Goal: Task Accomplishment & Management: Manage account settings

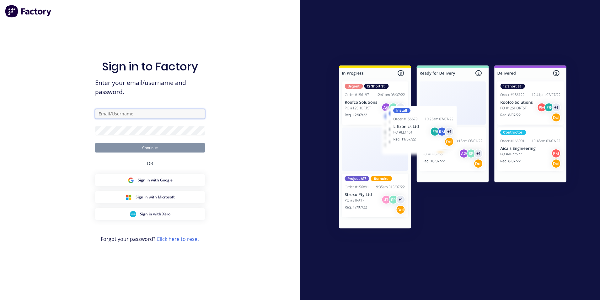
type input "[EMAIL_ADDRESS][DOMAIN_NAME]"
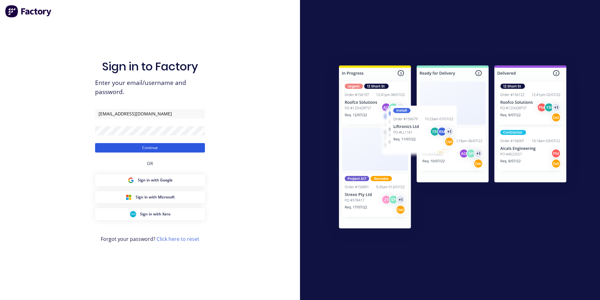
click at [170, 146] on button "Continue" at bounding box center [150, 147] width 110 height 9
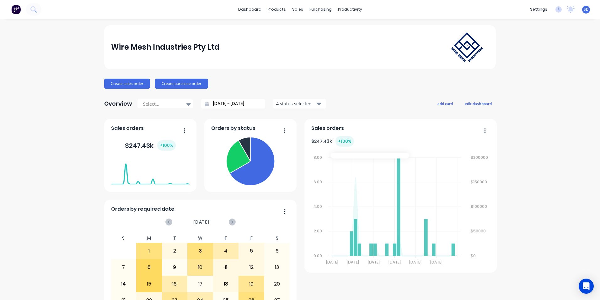
click at [579, 88] on div "Wire Mesh Industries Pty Ltd Create sales order Create purchase order Overview …" at bounding box center [300, 189] width 600 height 328
click at [284, 27] on div "Product Catalogue" at bounding box center [302, 30] width 39 height 6
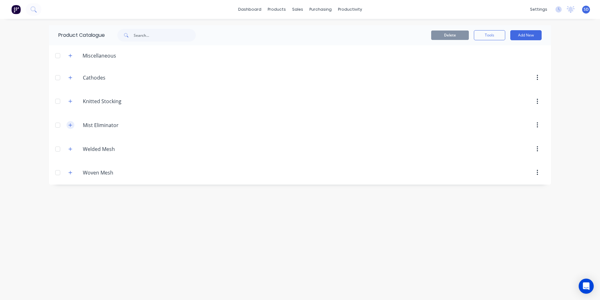
click at [72, 126] on icon "button" at bounding box center [70, 125] width 4 height 4
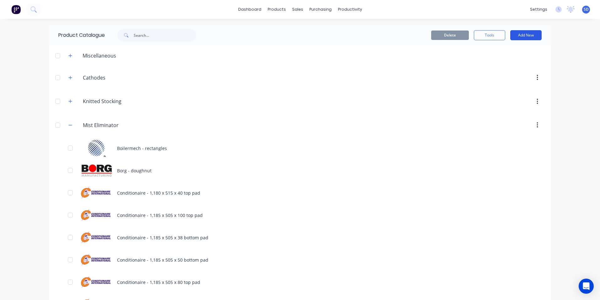
click at [529, 32] on button "Add New" at bounding box center [526, 35] width 31 height 10
click at [492, 62] on div "Product" at bounding box center [512, 63] width 48 height 9
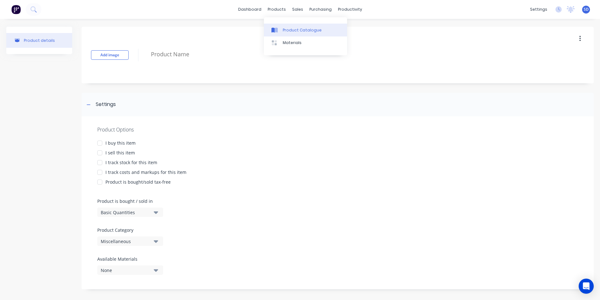
click at [275, 24] on link "Product Catalogue" at bounding box center [305, 30] width 83 height 13
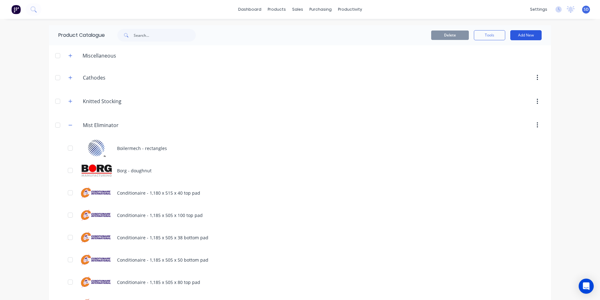
click at [529, 36] on button "Add New" at bounding box center [526, 35] width 31 height 10
click at [516, 78] on div "Product Kit" at bounding box center [512, 76] width 48 height 9
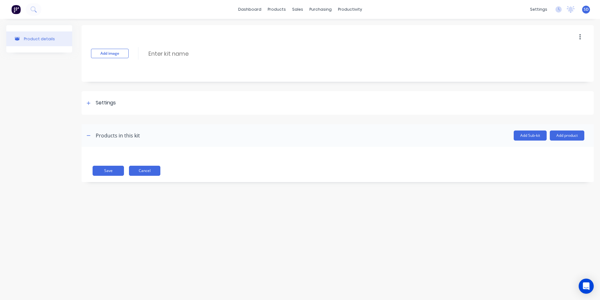
click at [146, 171] on button "Cancel" at bounding box center [144, 170] width 31 height 10
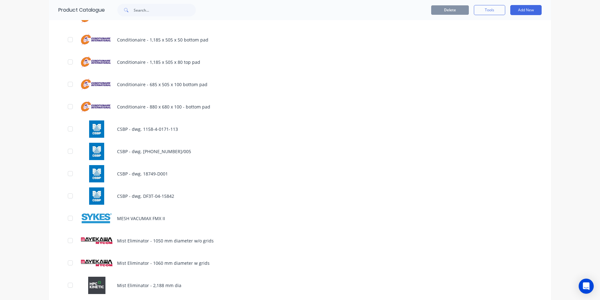
scroll to position [314, 0]
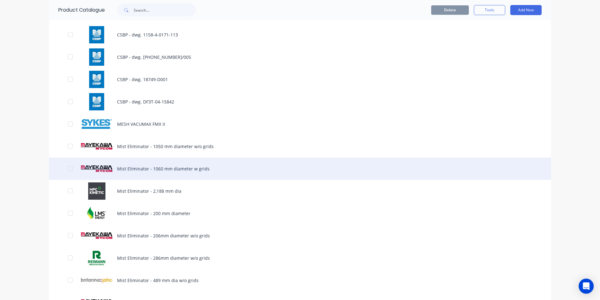
click at [532, 172] on div "Mist Eliminator - 1060 mm diameter w grids" at bounding box center [300, 168] width 502 height 22
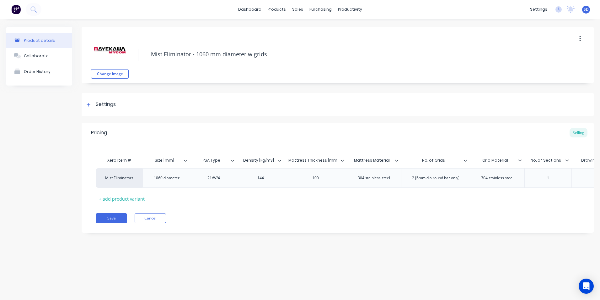
click at [583, 38] on button "button" at bounding box center [580, 38] width 15 height 11
click at [561, 59] on div "Duplicate" at bounding box center [558, 55] width 48 height 9
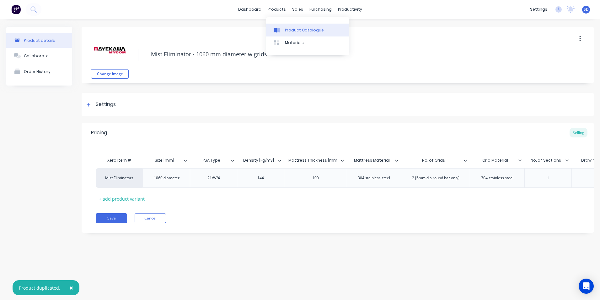
click at [283, 35] on link "Product Catalogue" at bounding box center [307, 30] width 83 height 13
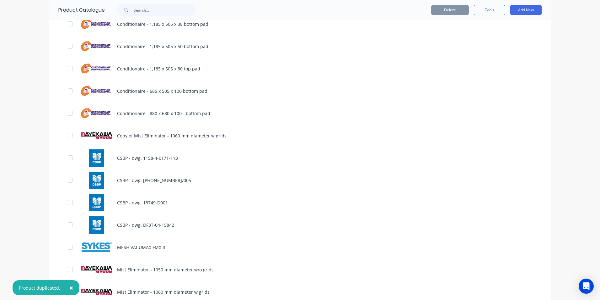
scroll to position [220, 0]
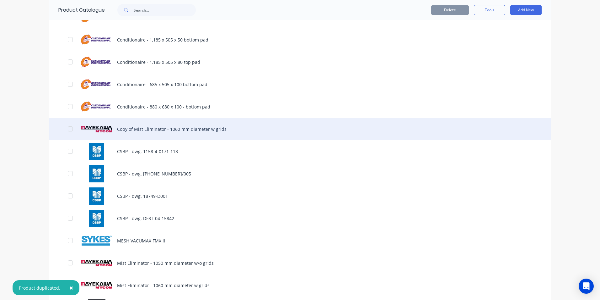
click at [239, 130] on div "Copy of Mist Eliminator - 1060 mm diameter w grids" at bounding box center [300, 129] width 502 height 22
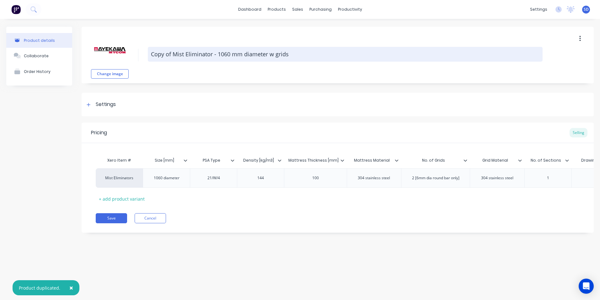
click at [170, 53] on textarea "Copy of Mist Eliminator - 1060 mm diameter w grids" at bounding box center [345, 54] width 395 height 15
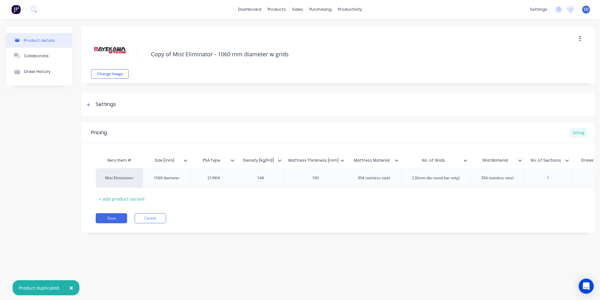
drag, startPoint x: 175, startPoint y: 55, endPoint x: 122, endPoint y: 55, distance: 52.1
click at [122, 55] on div "Change image Copy of Mist Eliminator - 1060 mm diameter w grids" at bounding box center [338, 55] width 512 height 57
type textarea "Mist Eliminator - 1524 mm diameter in 1 section w grids"
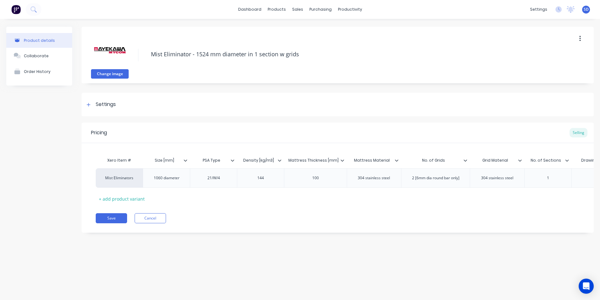
click at [117, 77] on button "Change image" at bounding box center [110, 73] width 38 height 9
click at [161, 180] on div "1060 diameter" at bounding box center [167, 178] width 36 height 8
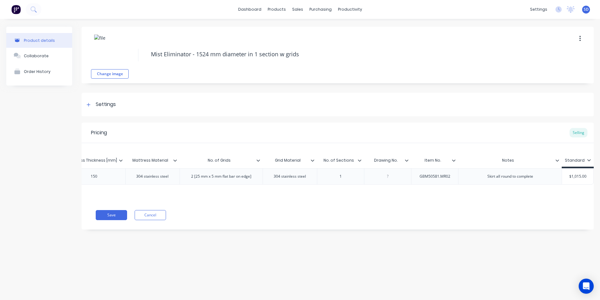
scroll to position [0, 189]
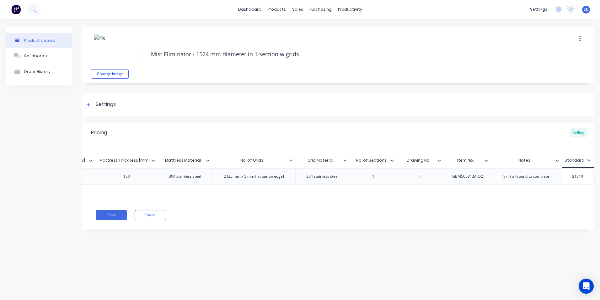
type input "$1810"
click at [117, 218] on button "Save" at bounding box center [111, 215] width 31 height 10
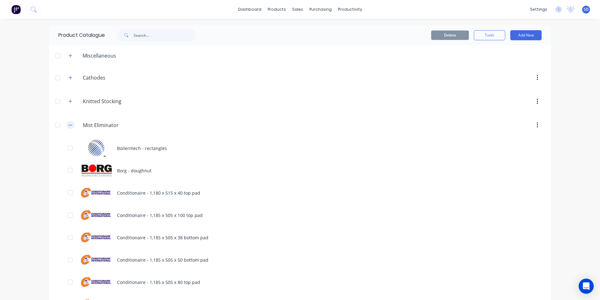
click at [67, 128] on button "button" at bounding box center [71, 125] width 8 height 8
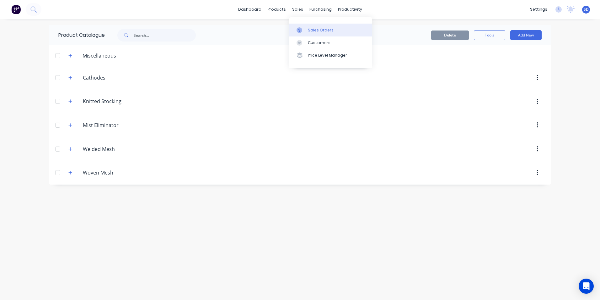
click at [301, 31] on icon at bounding box center [300, 30] width 6 height 6
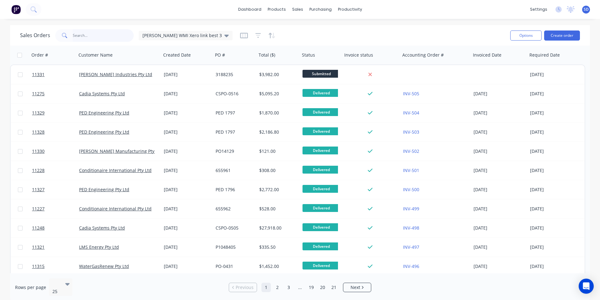
click at [99, 39] on input "text" at bounding box center [103, 35] width 61 height 13
type input "synchrotech"
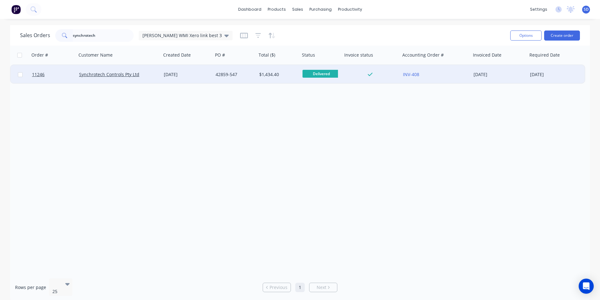
click at [447, 74] on div "INV-408" at bounding box center [434, 74] width 62 height 6
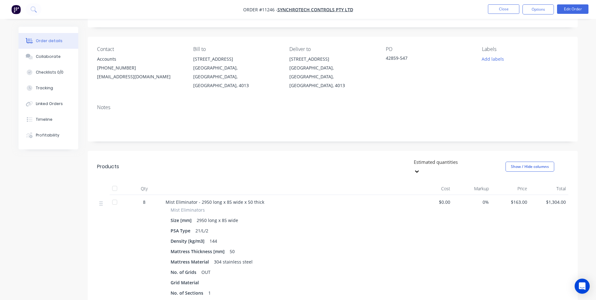
scroll to position [63, 0]
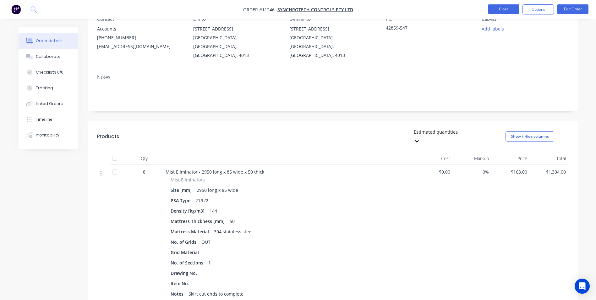
click at [512, 10] on button "Close" at bounding box center [503, 8] width 31 height 9
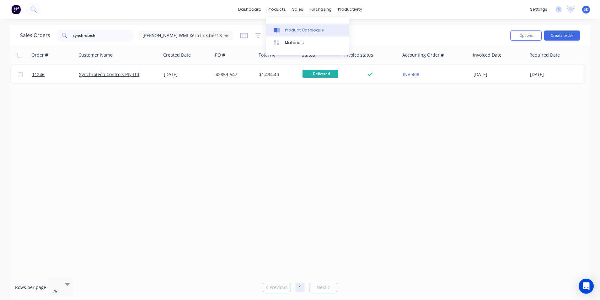
click at [289, 29] on div "Product Catalogue" at bounding box center [304, 30] width 39 height 6
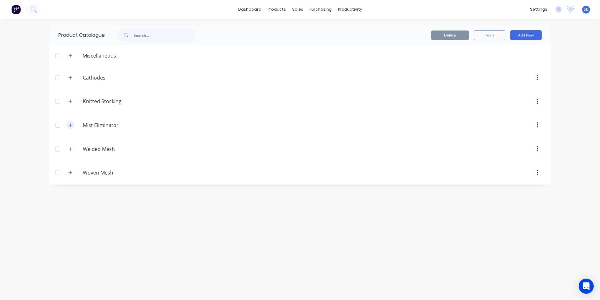
click at [70, 123] on icon "button" at bounding box center [70, 125] width 4 height 4
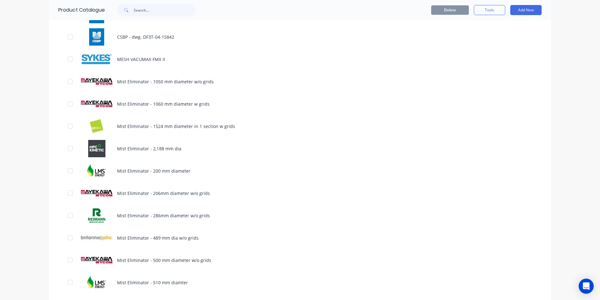
scroll to position [440, 0]
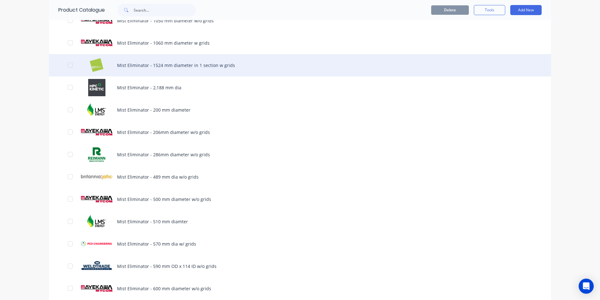
click at [234, 67] on div "Mist Eliminator - 1524 mm diameter in 1 section w grids" at bounding box center [300, 65] width 502 height 22
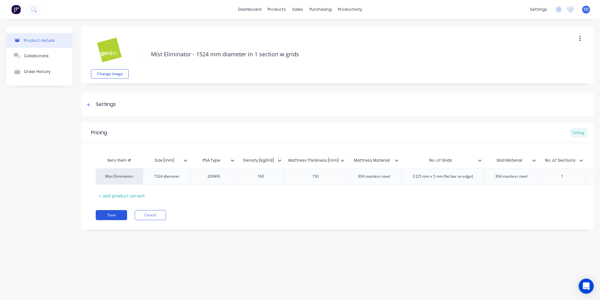
click at [117, 220] on button "Save" at bounding box center [111, 215] width 31 height 10
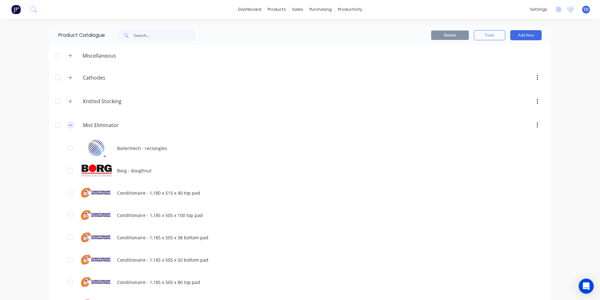
click at [70, 128] on button "button" at bounding box center [71, 125] width 8 height 8
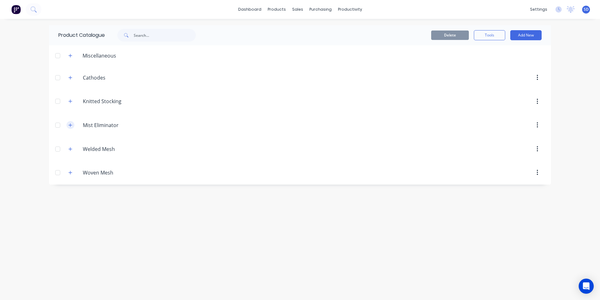
click at [69, 126] on icon "button" at bounding box center [70, 125] width 4 height 4
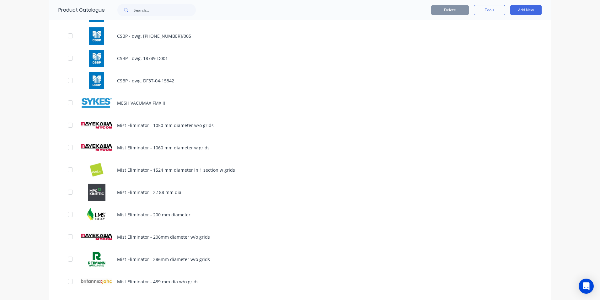
scroll to position [345, 0]
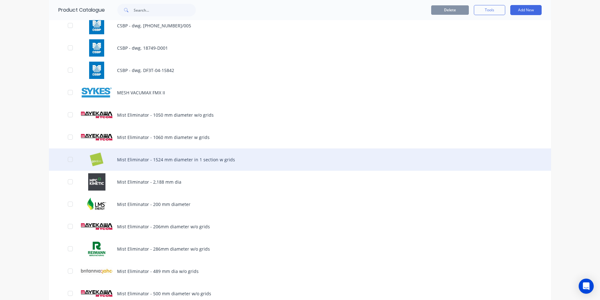
click at [225, 166] on div "Mist Eliminator - 1524 mm diameter in 1 section w grids" at bounding box center [300, 159] width 502 height 22
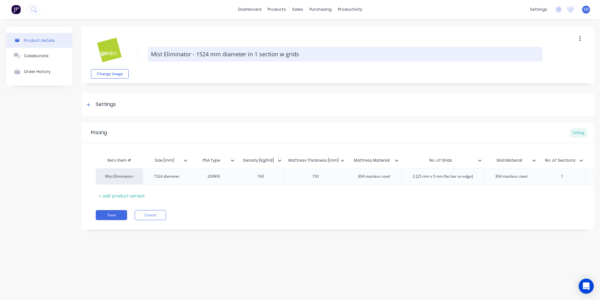
click at [284, 54] on textarea "Mist Eliminator - 1524 mm diameter in 1 section w grids" at bounding box center [345, 54] width 395 height 15
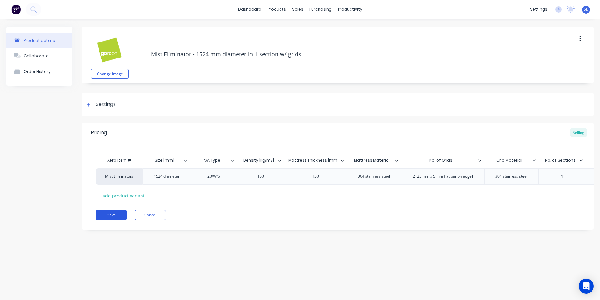
type textarea "Mist Eliminator - 1524 mm diameter in 1 section w/ grids"
click at [118, 217] on button "Save" at bounding box center [111, 215] width 31 height 10
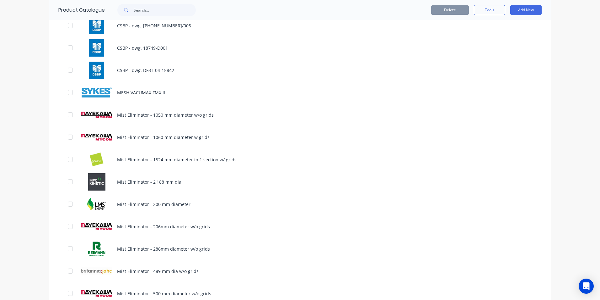
scroll to position [377, 0]
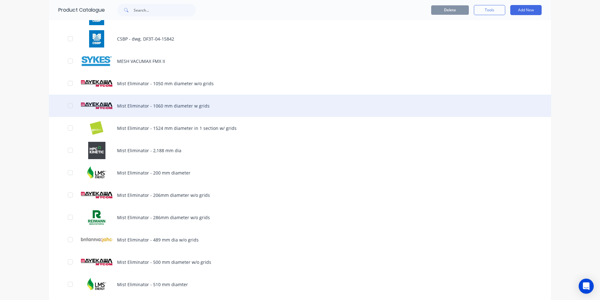
click at [167, 105] on div "Mist Eliminator - 1060 mm diameter w grids" at bounding box center [300, 106] width 502 height 22
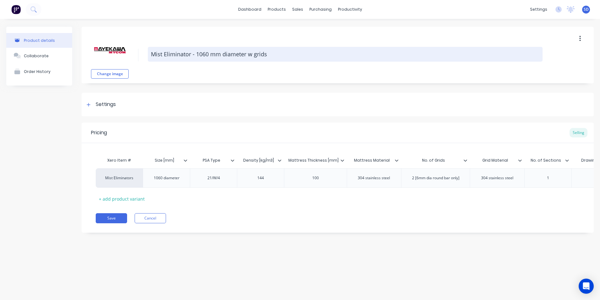
click at [250, 54] on textarea "Mist Eliminator - 1060 mm diameter w grids" at bounding box center [345, 54] width 395 height 15
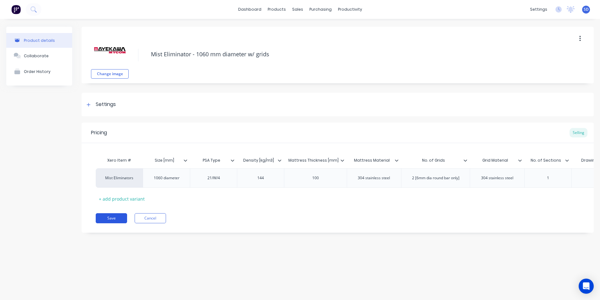
type textarea "Mist Eliminator - 1060 mm diameter w/ grids"
click at [114, 220] on button "Save" at bounding box center [111, 218] width 31 height 10
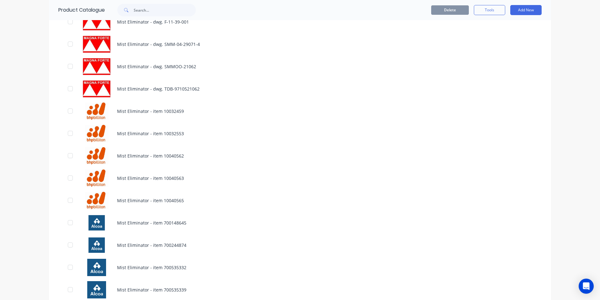
scroll to position [816, 0]
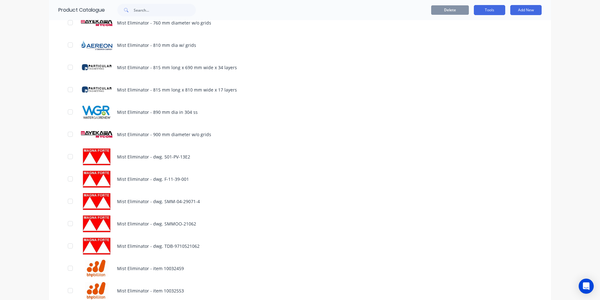
click at [488, 10] on button "Tools" at bounding box center [489, 10] width 31 height 10
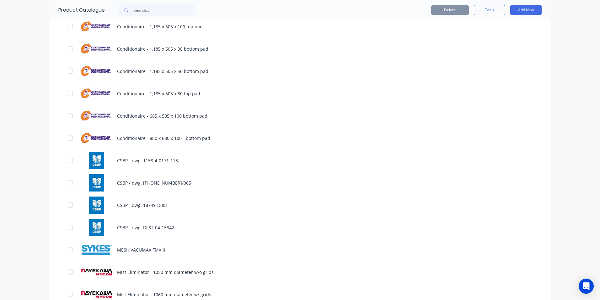
scroll to position [63, 0]
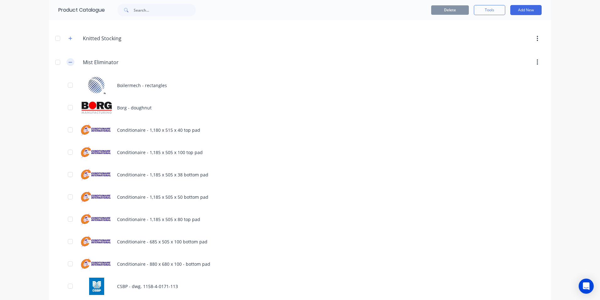
click at [69, 63] on icon "button" at bounding box center [70, 62] width 4 height 4
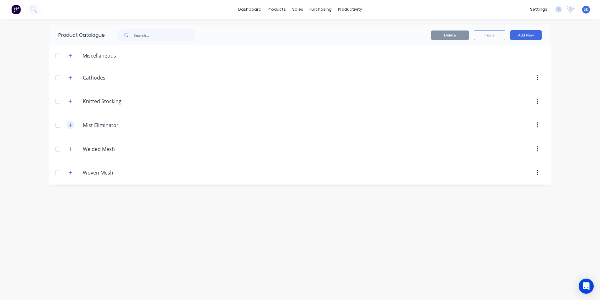
scroll to position [0, 0]
